Goal: Check status: Check status

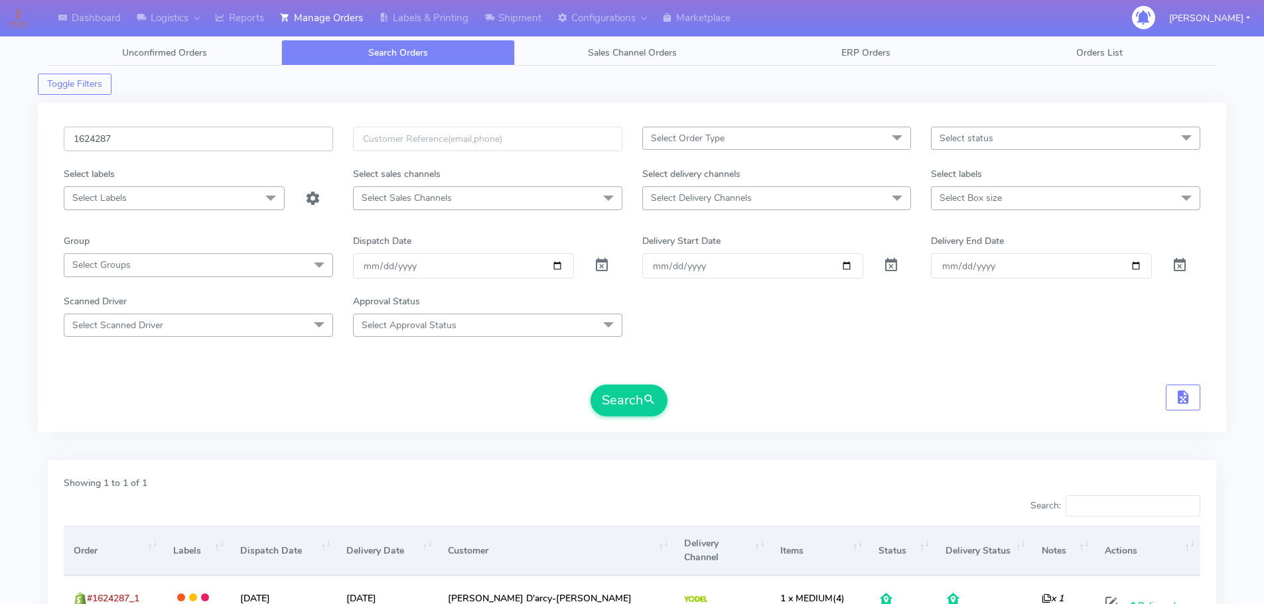
click at [287, 151] on input "1624287" at bounding box center [198, 139] width 269 height 25
paste input "5665"
type input "1625665"
click at [590, 385] on button "Search" at bounding box center [628, 401] width 77 height 32
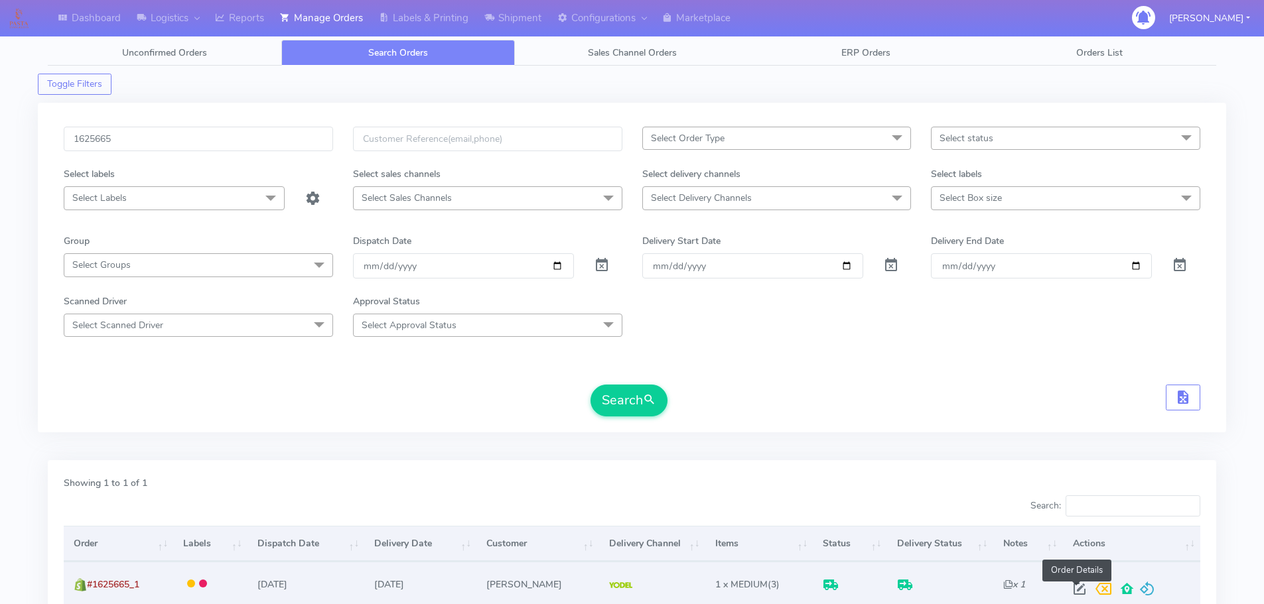
click at [1078, 586] on span at bounding box center [1079, 592] width 24 height 13
select select "5"
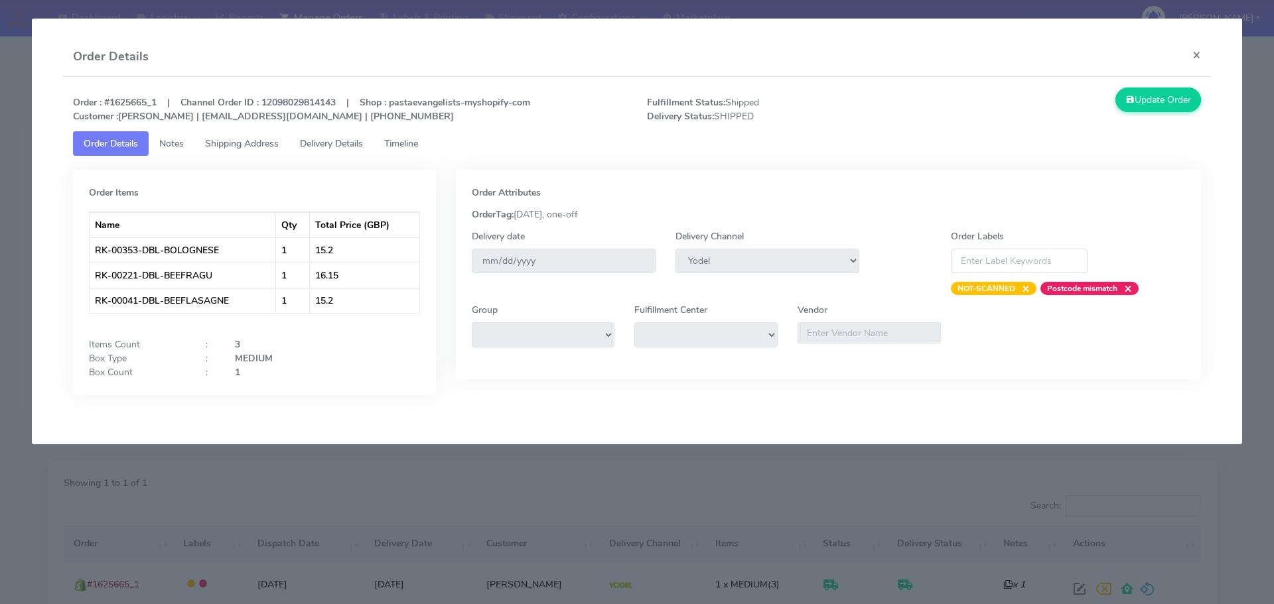
click at [360, 148] on span "Delivery Details" at bounding box center [331, 143] width 63 height 13
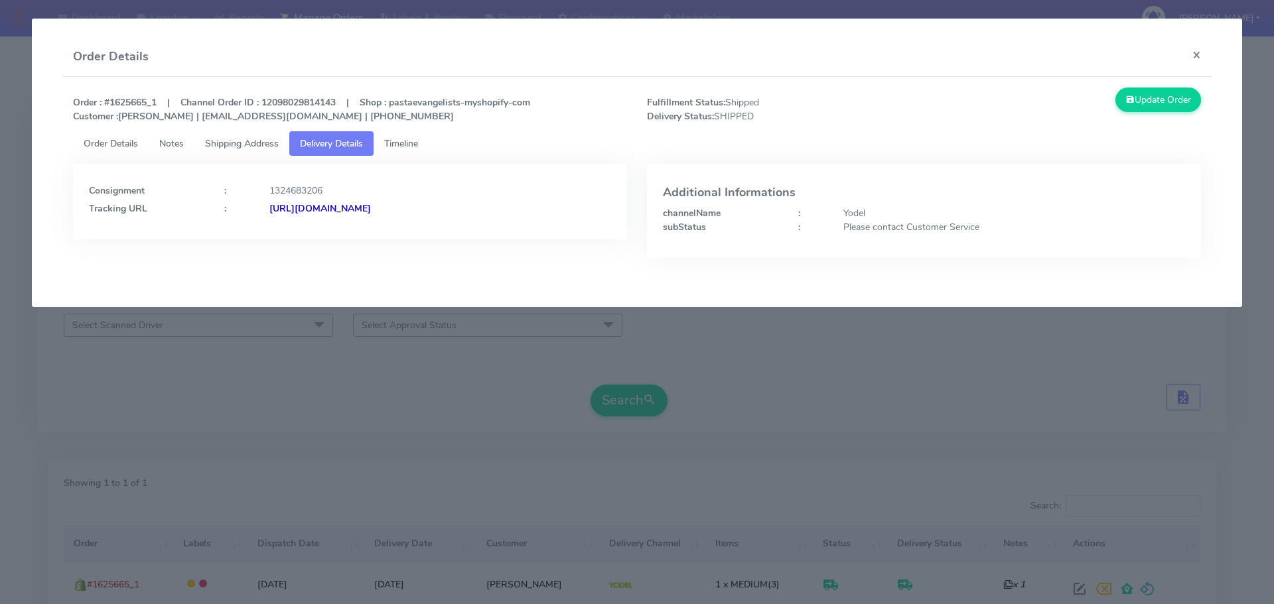
drag, startPoint x: 511, startPoint y: 217, endPoint x: 414, endPoint y: 219, distance: 96.9
click at [414, 219] on div "Consignment : 1324683206 Tracking URL : [URL][DOMAIN_NAME]" at bounding box center [350, 202] width 554 height 76
copy strong "JJD0002249960901385"
click at [689, 385] on modal-container "Order Details × Order : #1625665_1 | Channel Order ID : 12098029814143 | Shop :…" at bounding box center [637, 302] width 1274 height 604
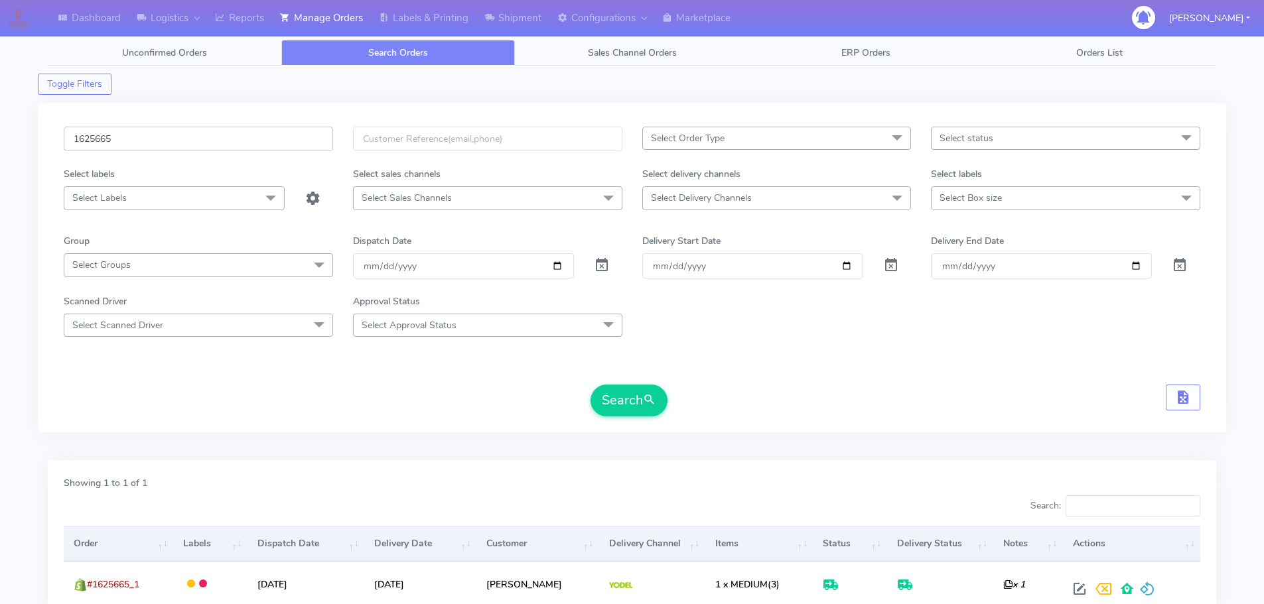
click at [290, 138] on input "1625665" at bounding box center [198, 139] width 269 height 25
paste input "4047"
type input "1624047"
click at [590, 385] on button "Search" at bounding box center [628, 401] width 77 height 32
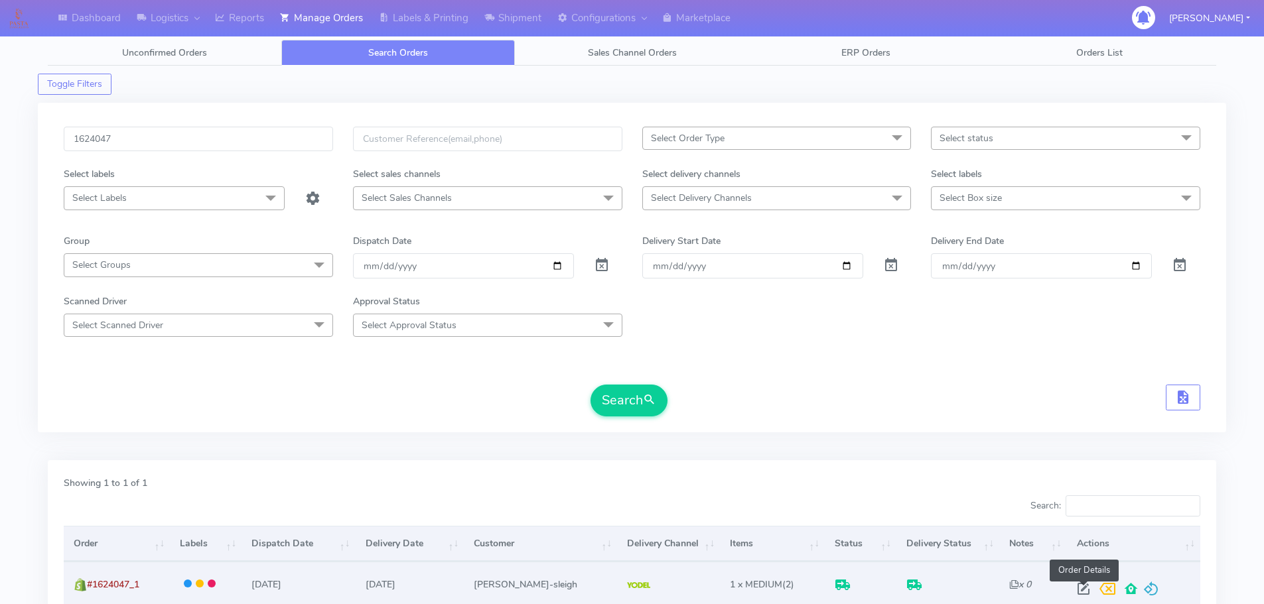
click at [1082, 593] on span at bounding box center [1083, 592] width 24 height 13
select select "5"
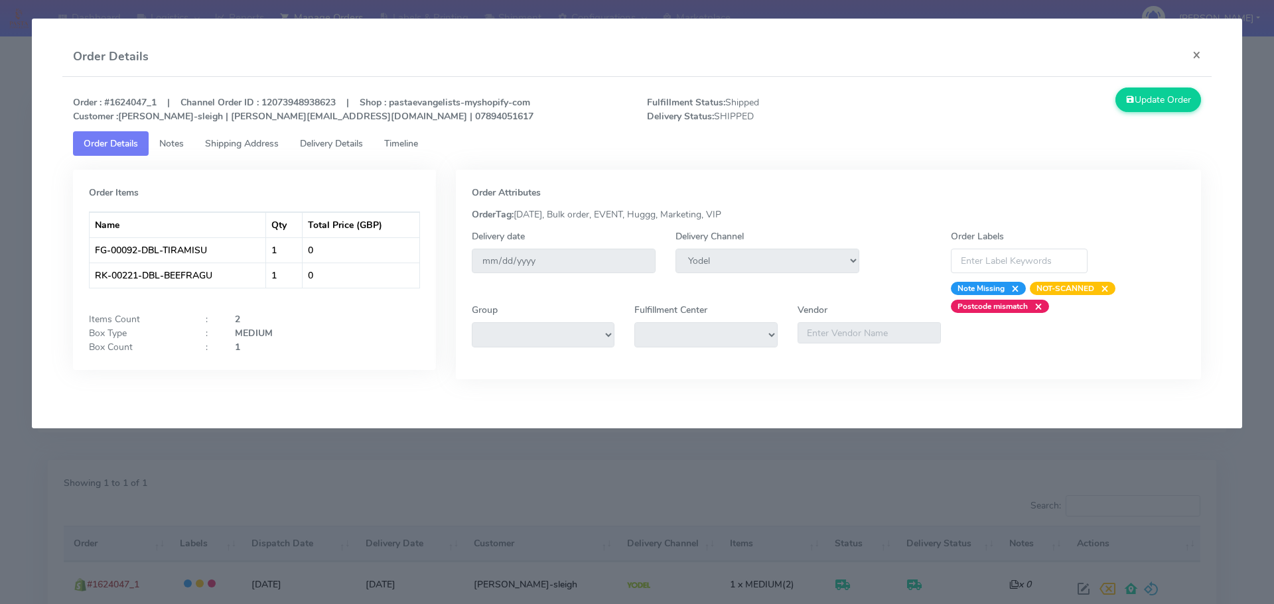
click at [360, 143] on span "Delivery Details" at bounding box center [331, 143] width 63 height 13
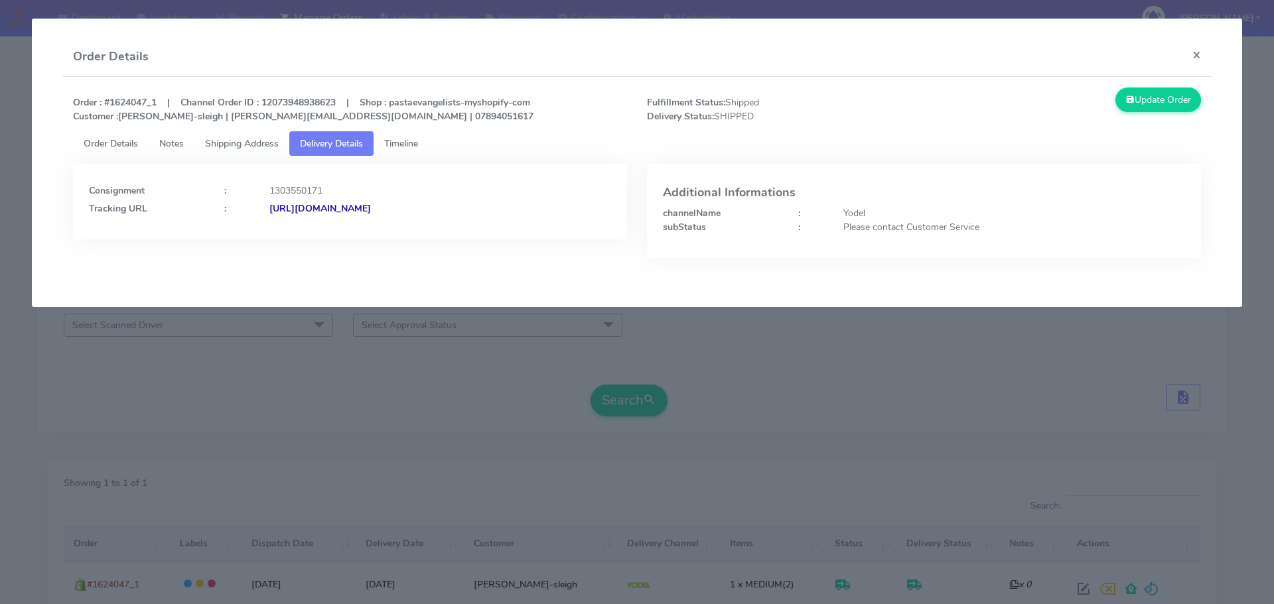
drag, startPoint x: 545, startPoint y: 224, endPoint x: 511, endPoint y: 164, distance: 68.3
click at [412, 222] on div "Consignment : 1303550171 Tracking URL : [URL][DOMAIN_NAME]" at bounding box center [350, 202] width 554 height 76
copy strong "JJD0002249960899064"
drag, startPoint x: 226, startPoint y: 466, endPoint x: 177, endPoint y: 34, distance: 435.2
click at [224, 455] on modal-container "Order Details × Order : #1624047_1 | Channel Order ID : 12073948938623 | Shop :…" at bounding box center [637, 302] width 1274 height 604
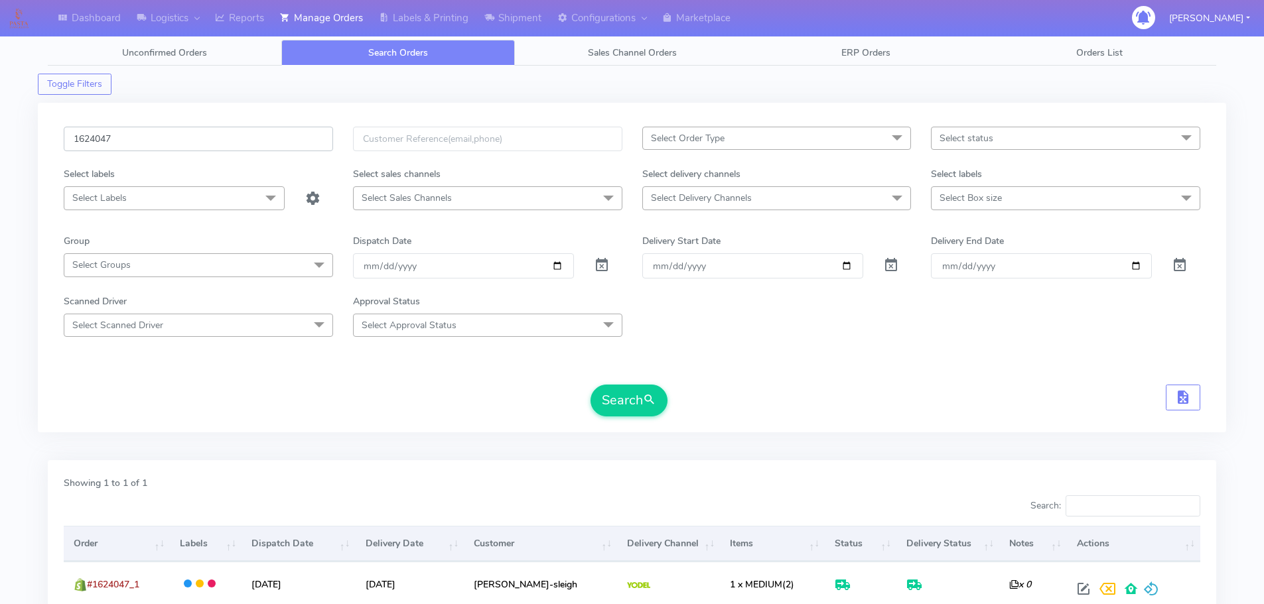
click at [263, 143] on input "1624047" at bounding box center [198, 139] width 269 height 25
paste input "5910_1"
type input "1625910"
click at [590, 385] on button "Search" at bounding box center [628, 401] width 77 height 32
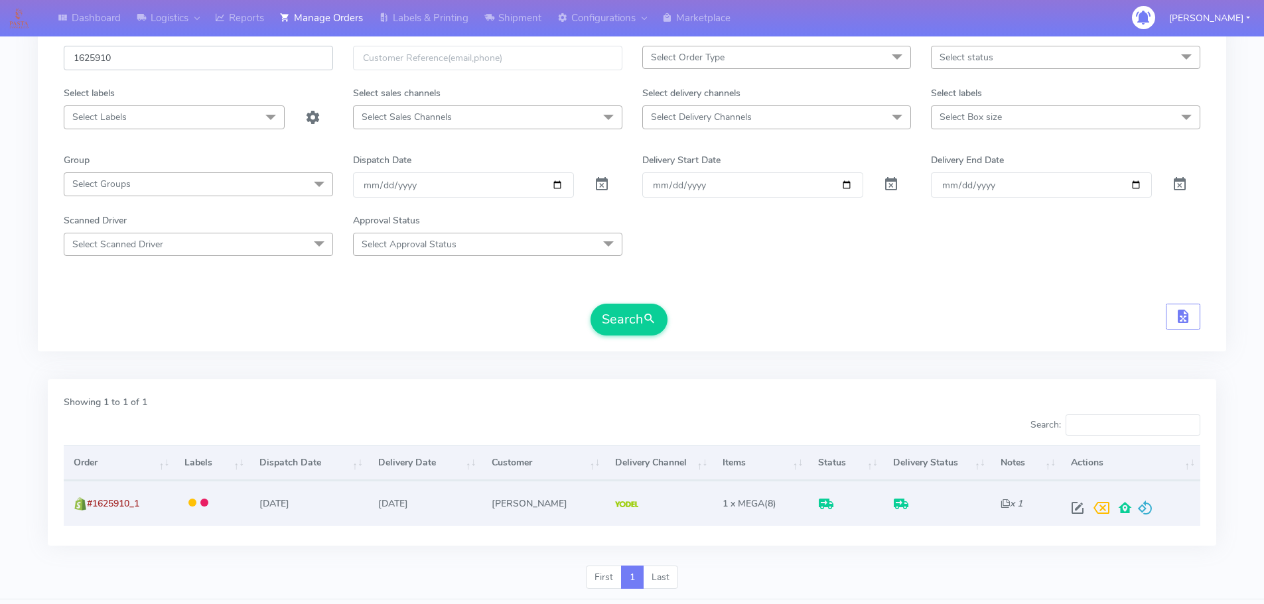
scroll to position [82, 0]
click at [1073, 506] on span at bounding box center [1077, 510] width 24 height 13
select select "5"
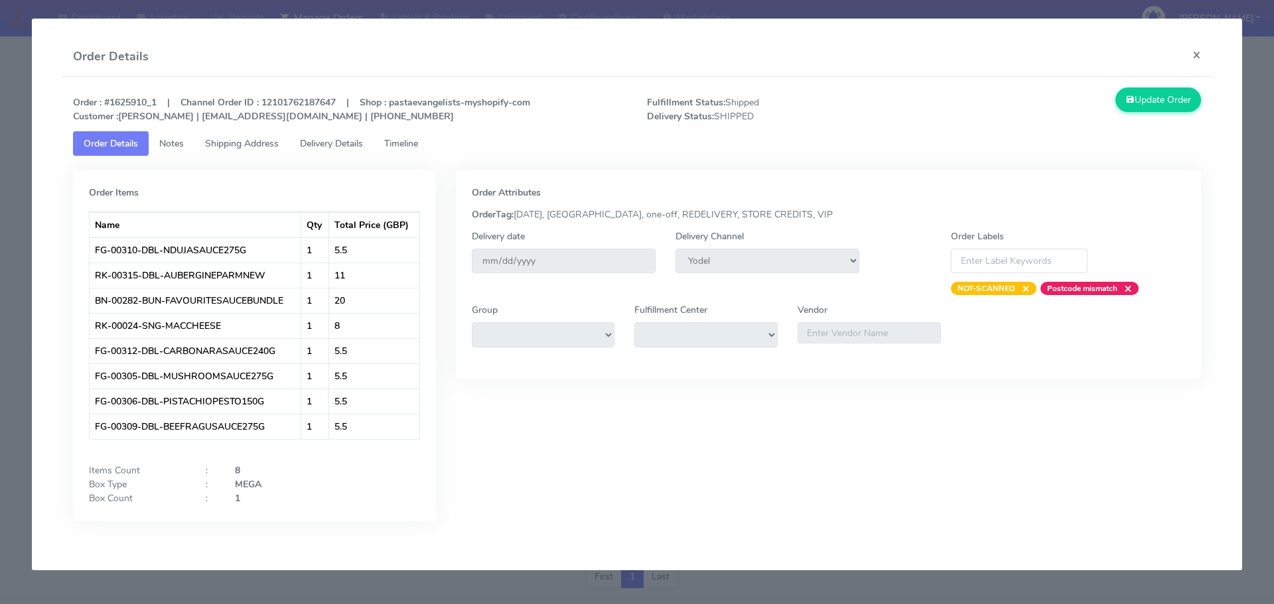
click at [320, 145] on span "Delivery Details" at bounding box center [331, 143] width 63 height 13
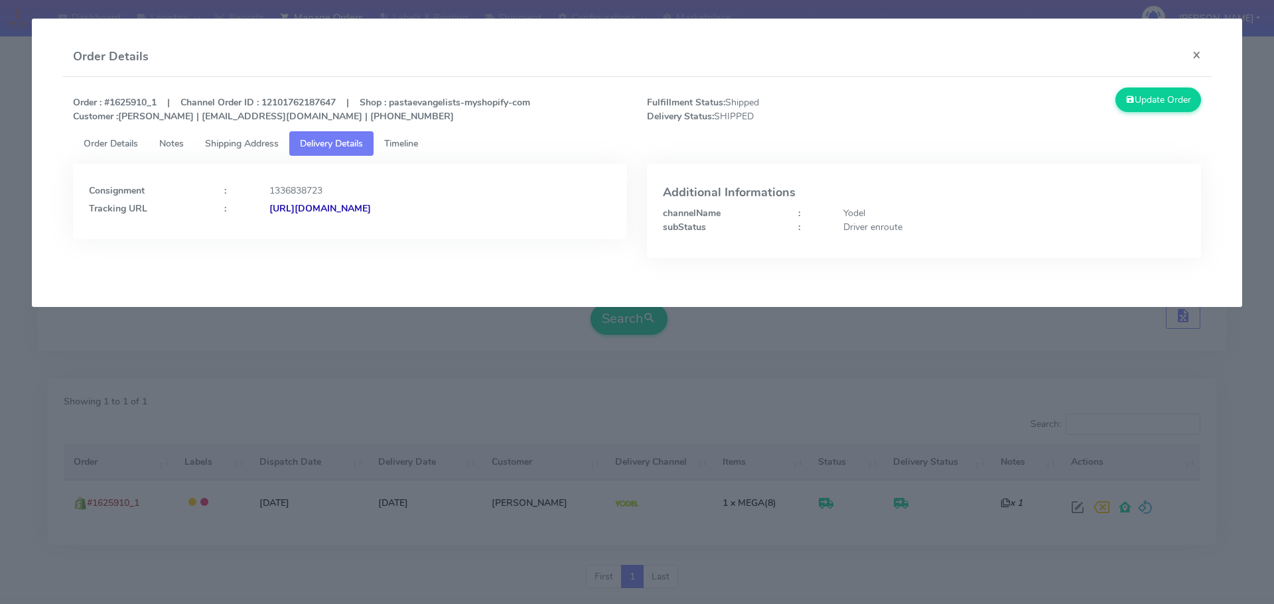
click at [371, 206] on strong "[URL][DOMAIN_NAME]" at bounding box center [319, 208] width 101 height 13
click at [267, 149] on span "Shipping Address" at bounding box center [242, 143] width 74 height 13
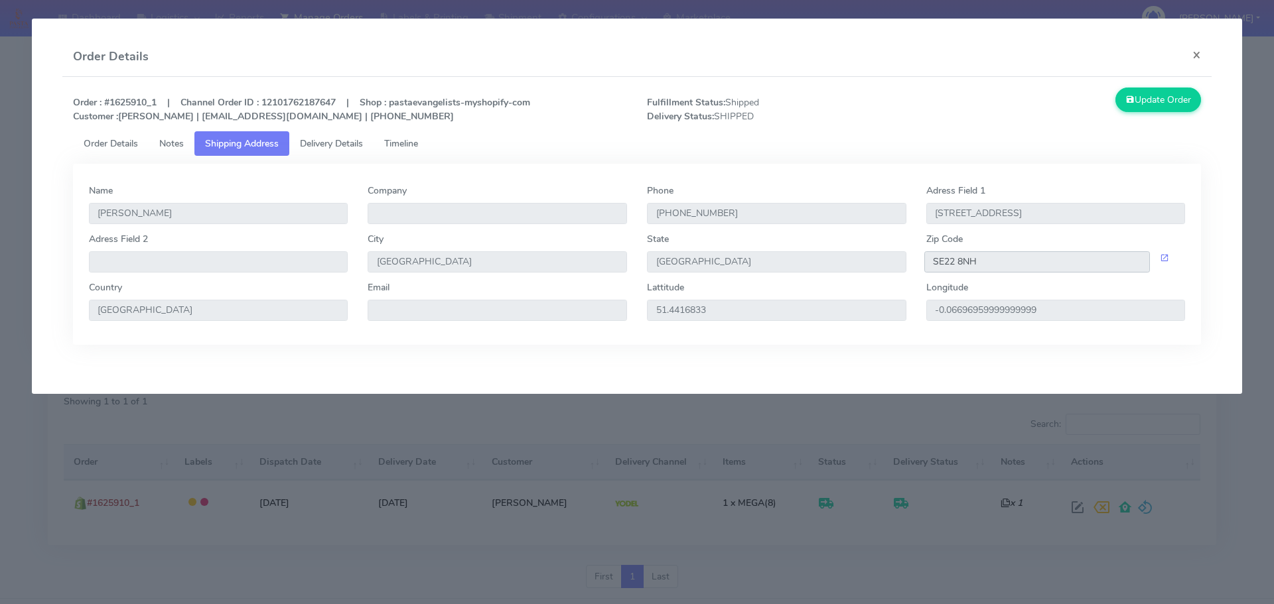
click at [949, 254] on input "SE22 8NH" at bounding box center [1037, 261] width 226 height 21
click at [232, 423] on modal-container "Order Details × Order : #1625910_1 | Channel Order ID : 12101762187647 | Shop :…" at bounding box center [637, 302] width 1274 height 604
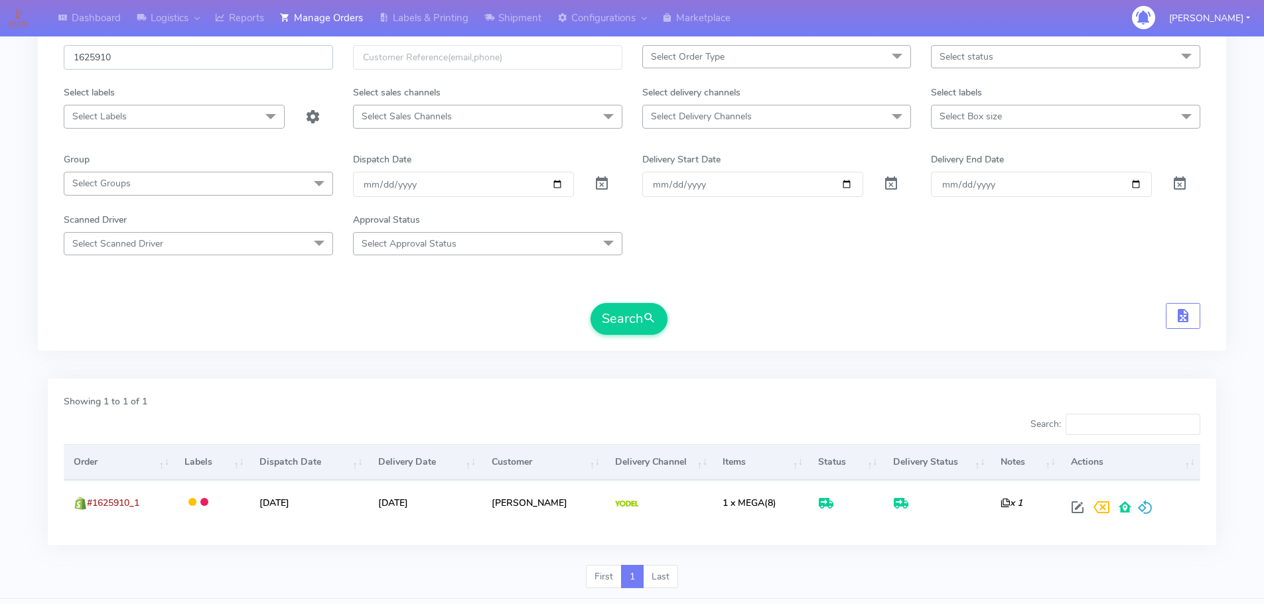
click at [255, 62] on input "1625910" at bounding box center [198, 57] width 269 height 25
paste input "039"
type input "1620390"
click at [590, 303] on button "Search" at bounding box center [628, 319] width 77 height 32
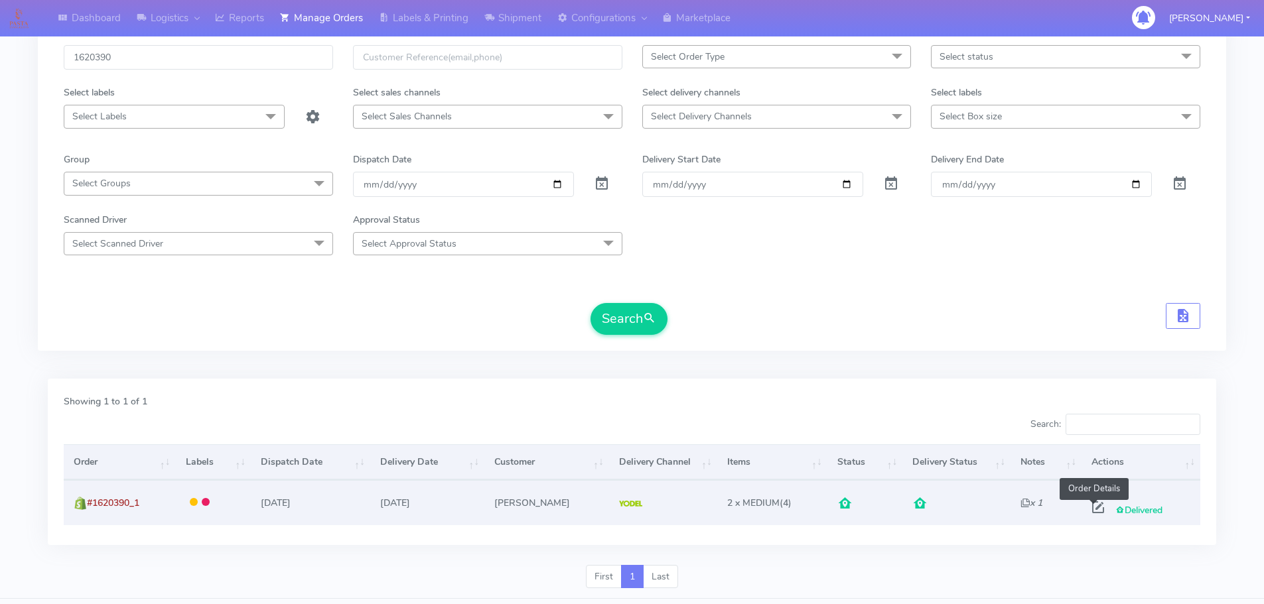
click at [1093, 508] on span at bounding box center [1098, 510] width 24 height 13
select select "5"
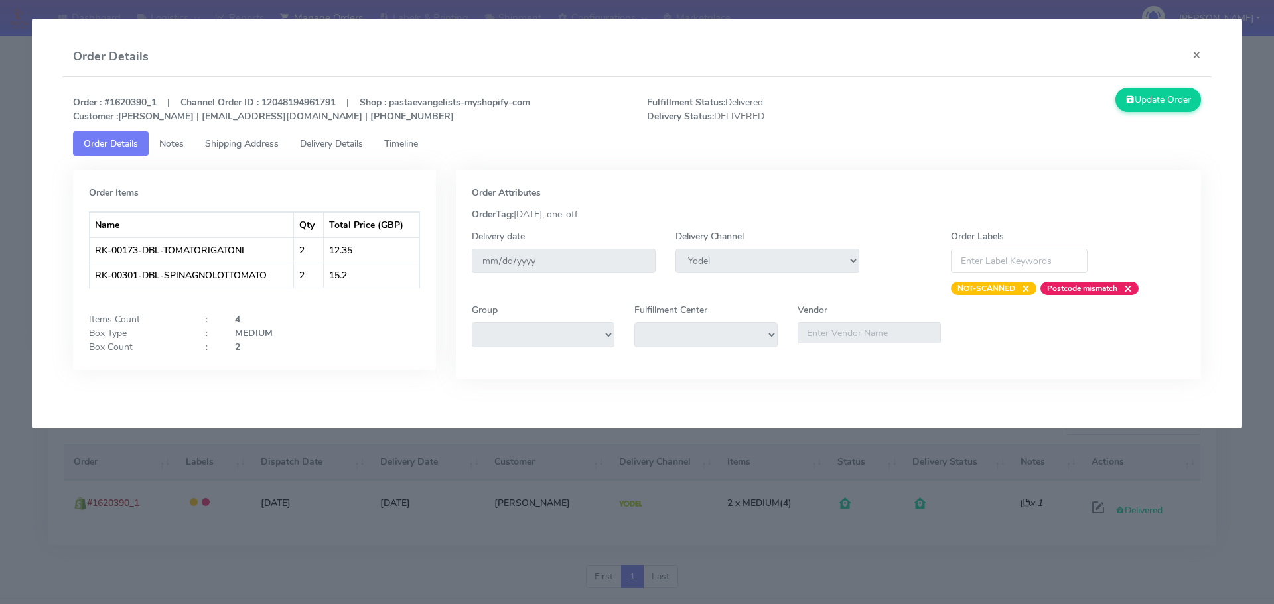
click at [48, 129] on app-order-update "Order Details × Order : #1620390_1 | Channel Order ID : 12048194961791 | Shop :…" at bounding box center [637, 224] width 1210 height 410
click at [7, 129] on modal-container "Order Details × Order : #1620390_1 | Channel Order ID : 12048194961791 | Shop :…" at bounding box center [637, 302] width 1274 height 604
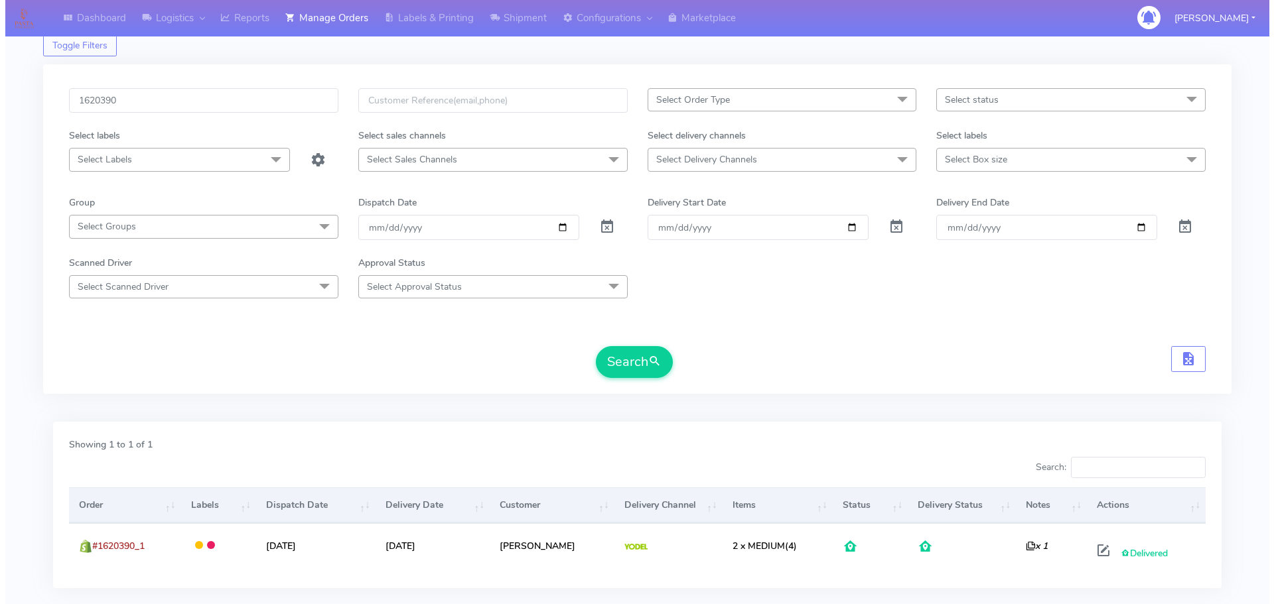
scroll to position [15, 0]
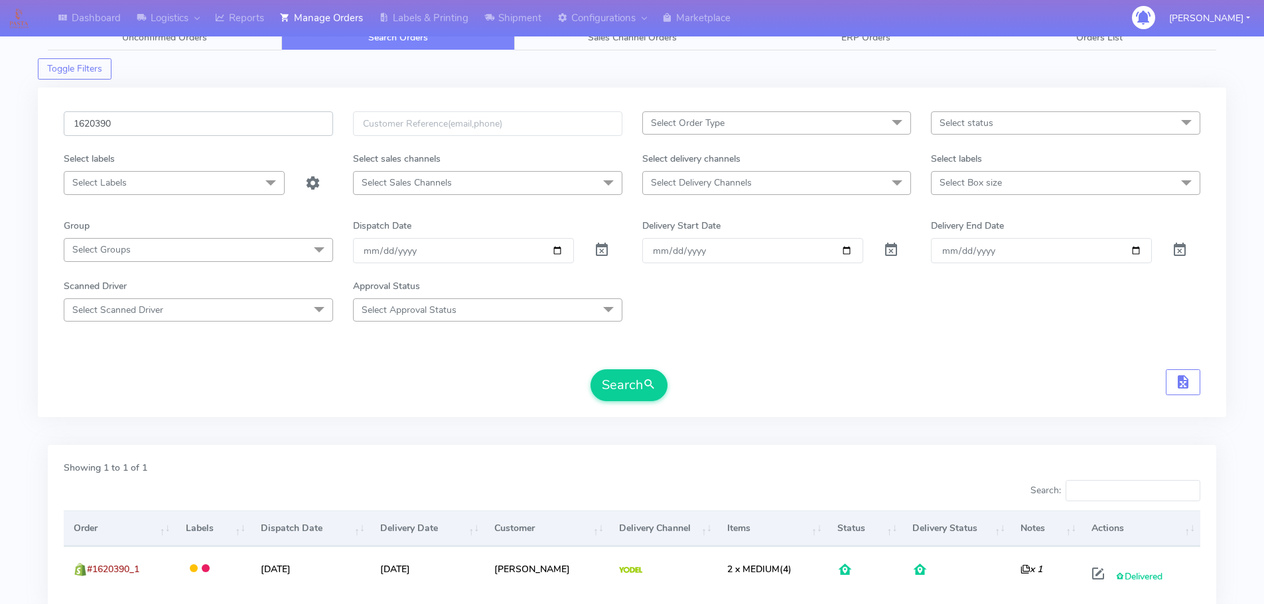
click at [257, 120] on input "1620390" at bounding box center [198, 123] width 269 height 25
paste input "1836"
type input "1621836"
click at [590, 369] on button "Search" at bounding box center [628, 385] width 77 height 32
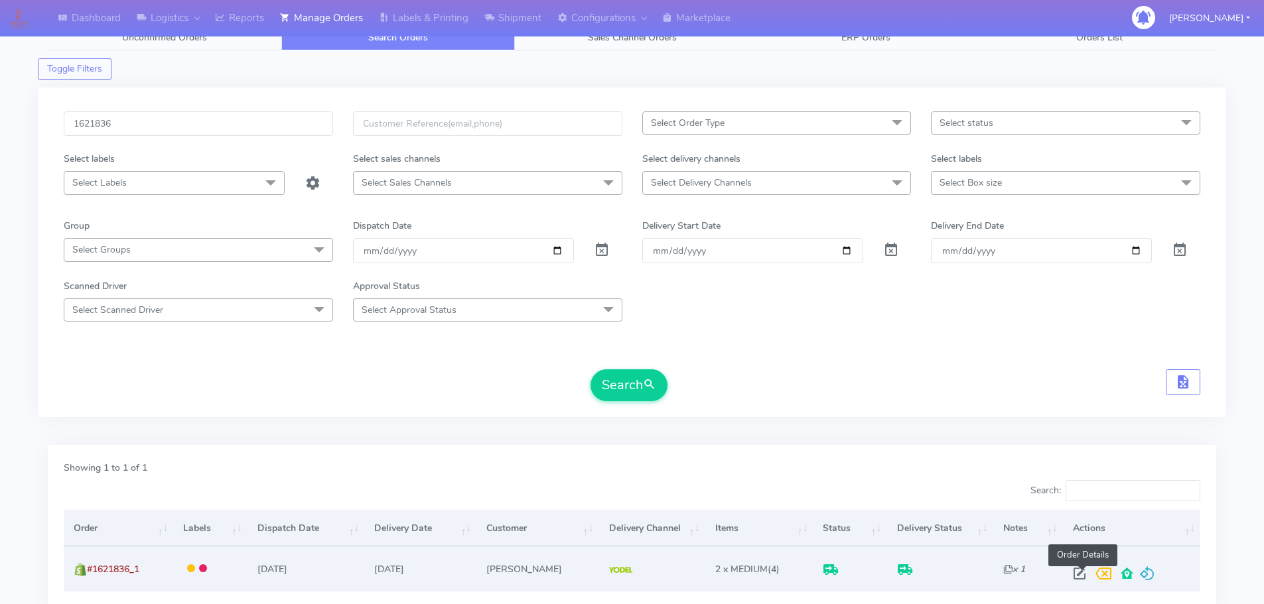
click at [1083, 579] on span at bounding box center [1079, 576] width 24 height 13
select select "5"
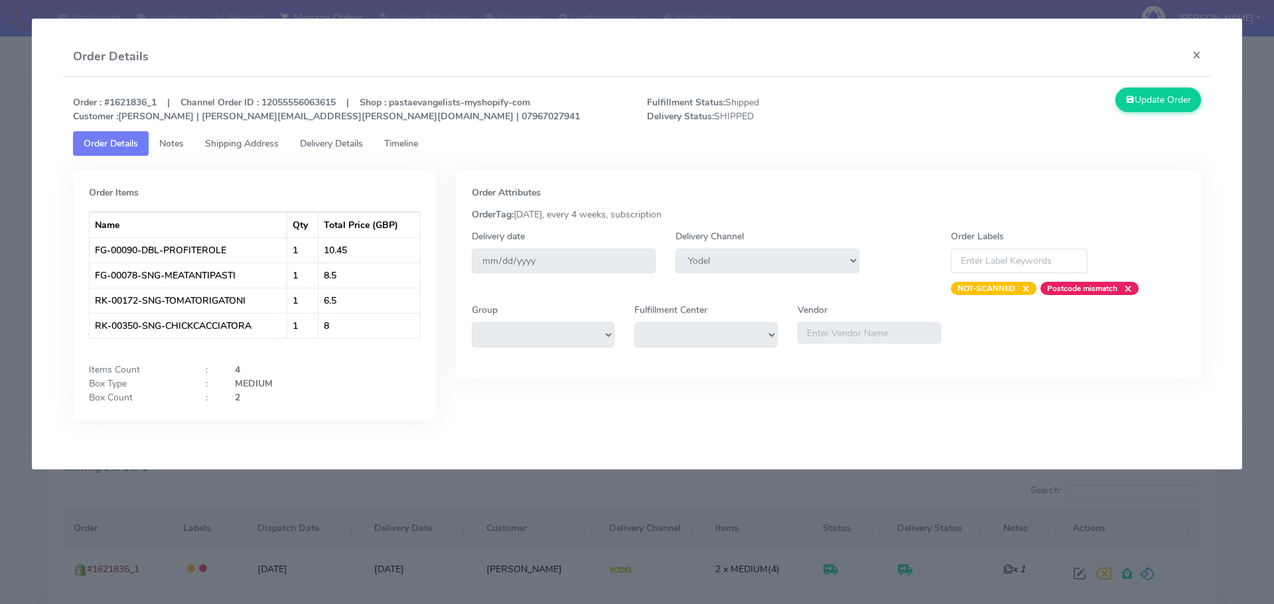
click at [351, 142] on span "Delivery Details" at bounding box center [331, 143] width 63 height 13
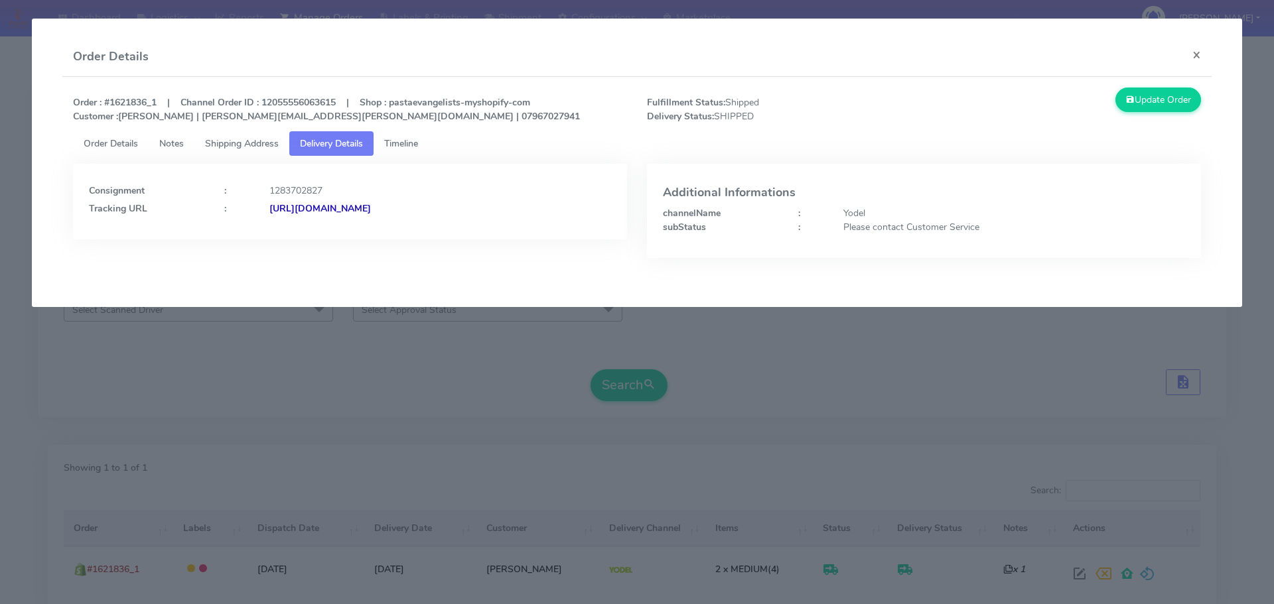
drag, startPoint x: 556, startPoint y: 220, endPoint x: 413, endPoint y: 240, distance: 144.0
click at [413, 240] on div "Consignment : 1283702827 Tracking URL : [URL][DOMAIN_NAME]" at bounding box center [350, 221] width 574 height 114
copy strong "JJD0002249960893387"
